Goal: Learn about a topic

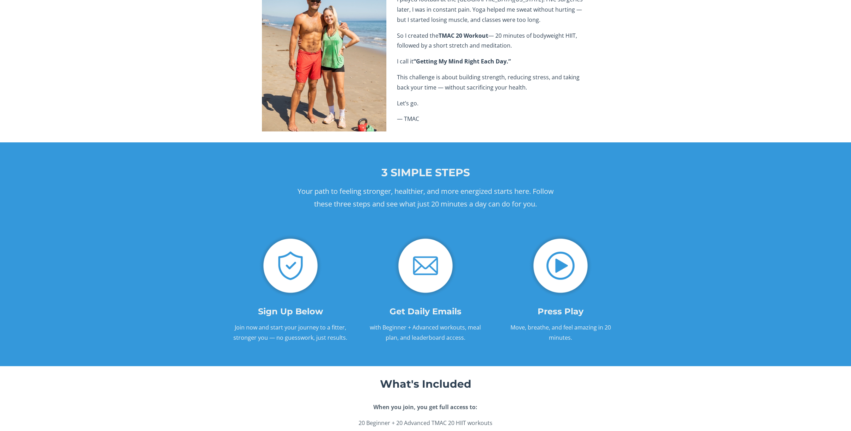
scroll to position [875, 0]
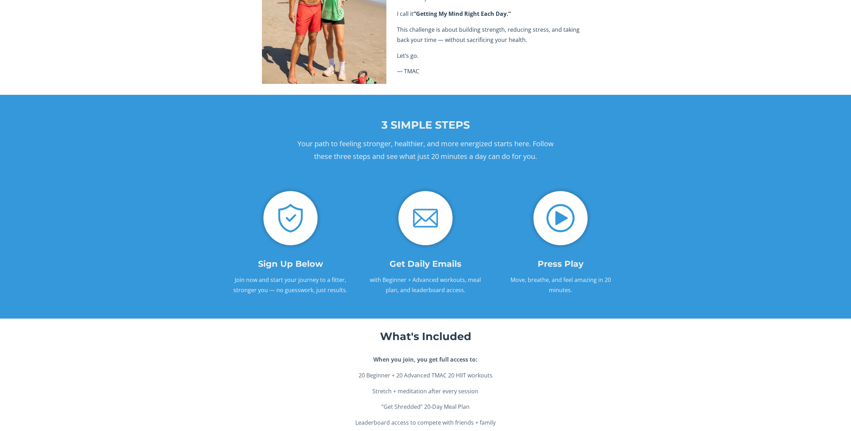
scroll to position [696, 0]
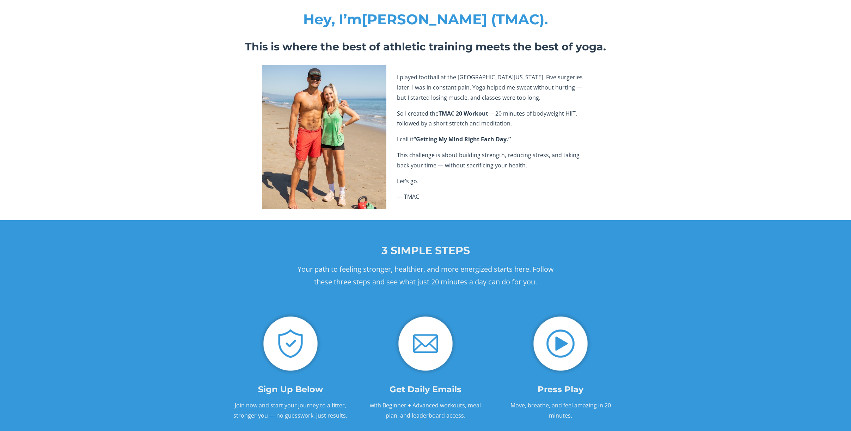
scroll to position [800, 0]
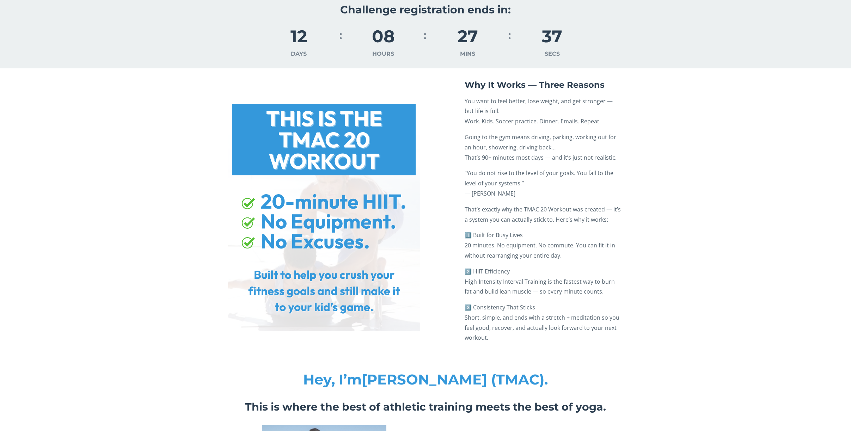
scroll to position [433, 0]
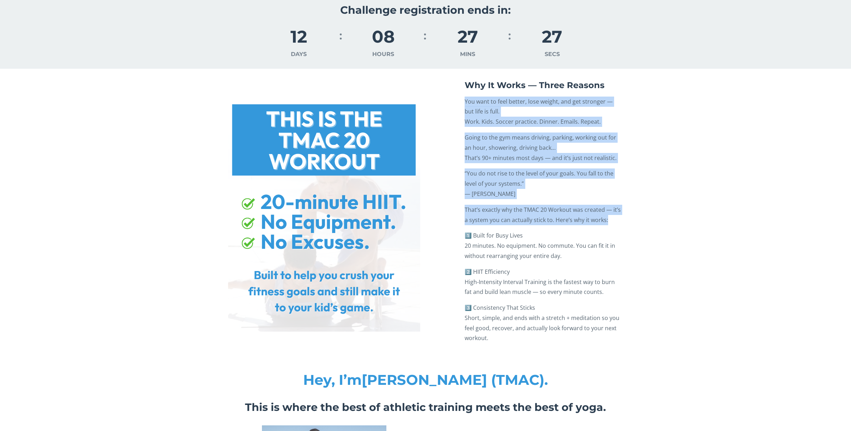
drag, startPoint x: 465, startPoint y: 100, endPoint x: 612, endPoint y: 218, distance: 187.9
click at [612, 218] on div "Why It Works — Three Reasons You want to feel better, lose weight, and get stro…" at bounding box center [544, 212] width 158 height 264
